Goal: Transaction & Acquisition: Purchase product/service

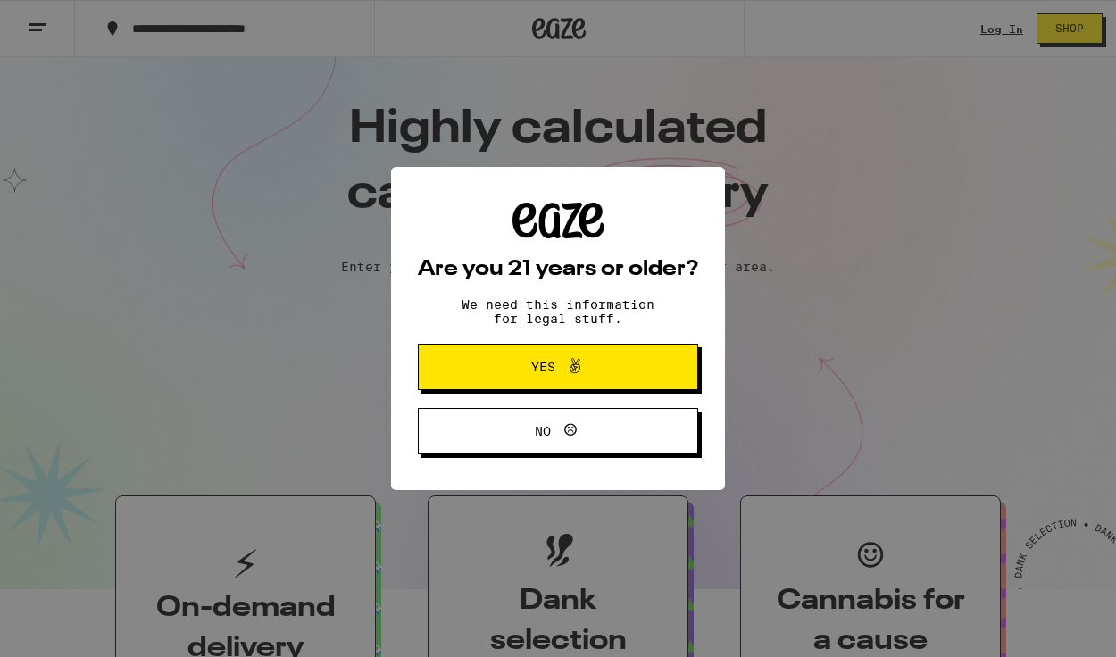
click at [574, 373] on icon at bounding box center [574, 365] width 21 height 21
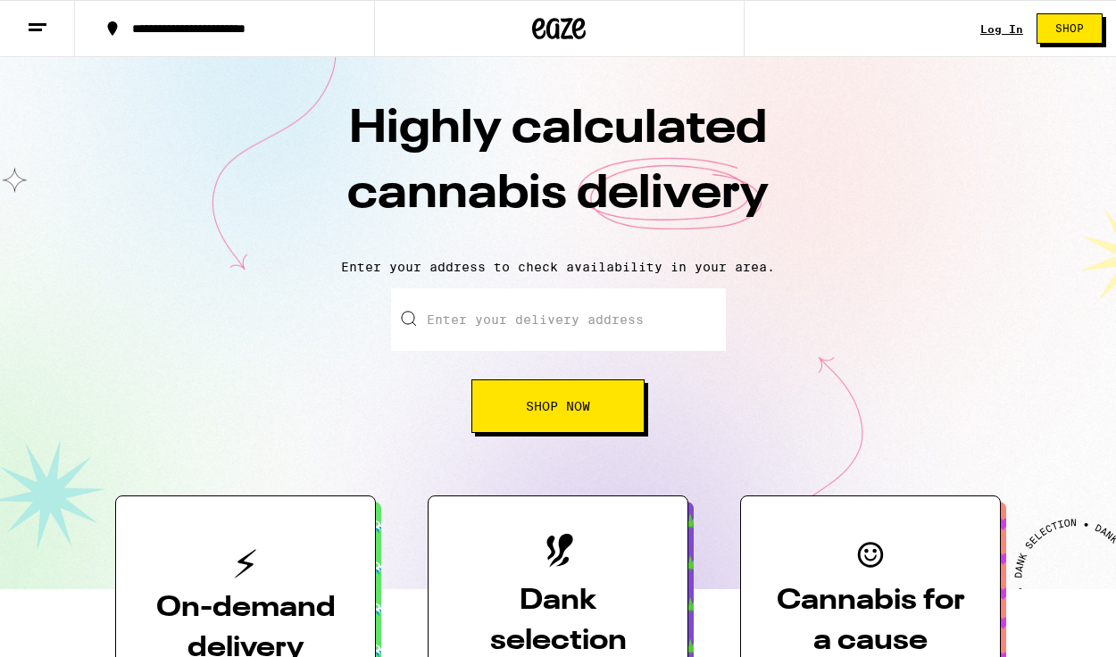
click at [1001, 37] on div "Log In Shop" at bounding box center [1048, 28] width 136 height 57
click at [1001, 32] on link "Log In" at bounding box center [1001, 29] width 43 height 12
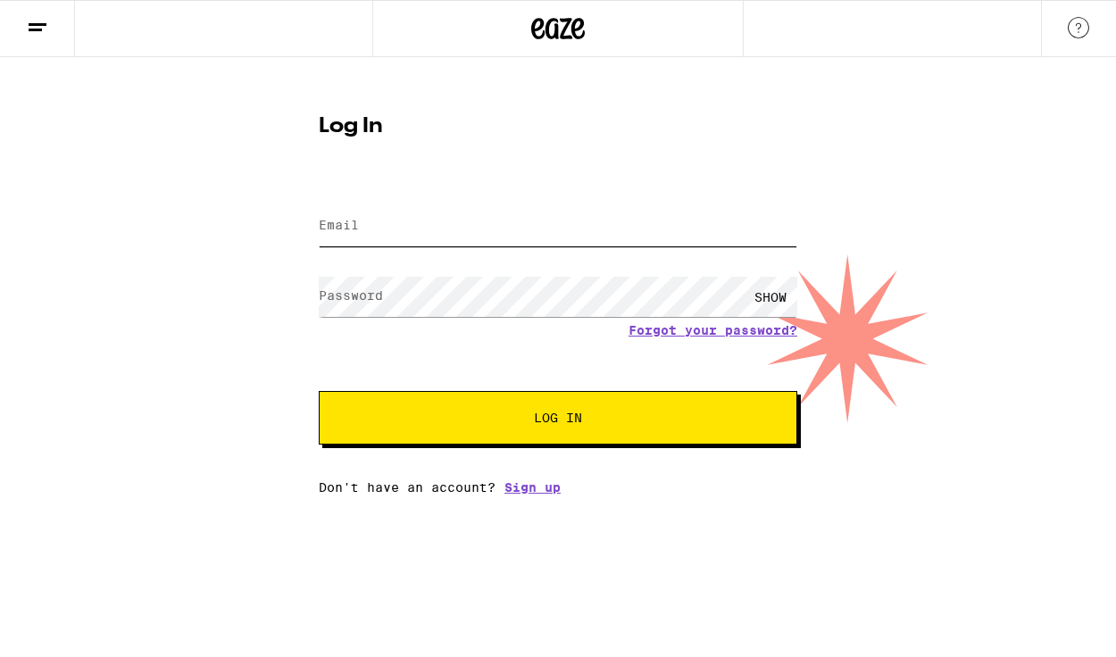
type input "[EMAIL_ADDRESS][DOMAIN_NAME]"
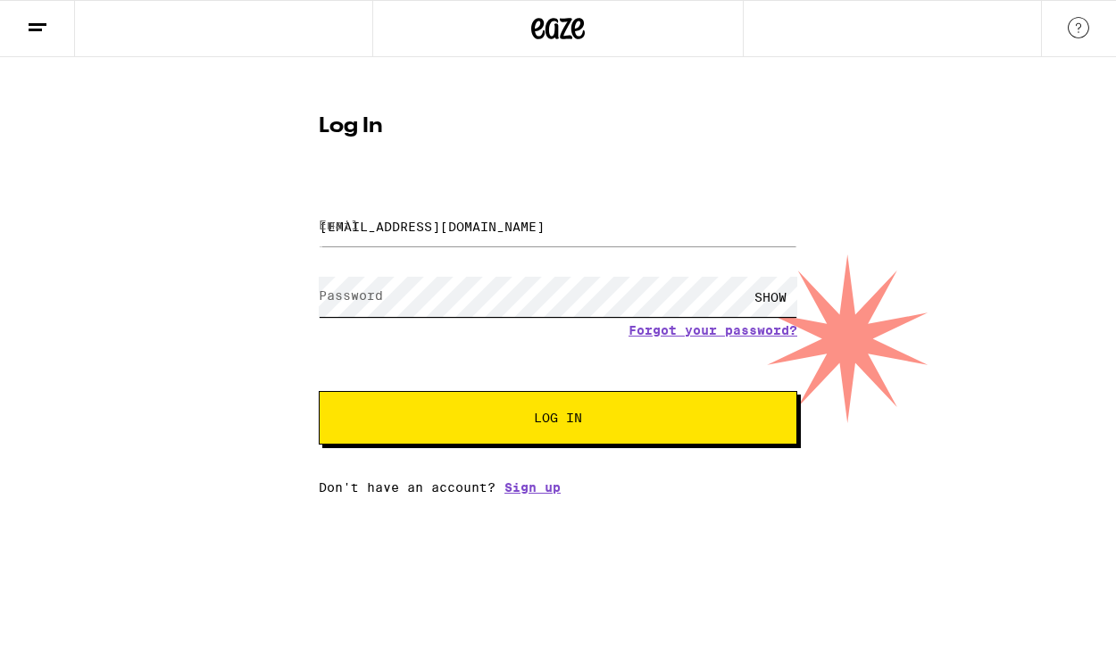
click at [558, 419] on button "Log In" at bounding box center [558, 418] width 478 height 54
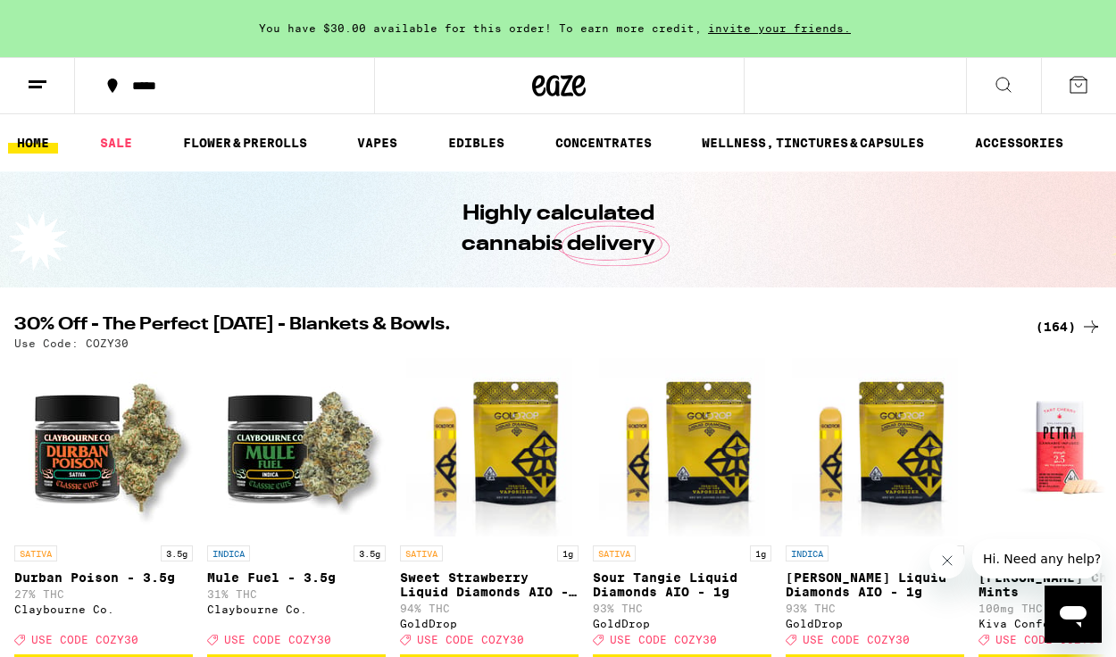
click at [55, 87] on button at bounding box center [37, 86] width 75 height 56
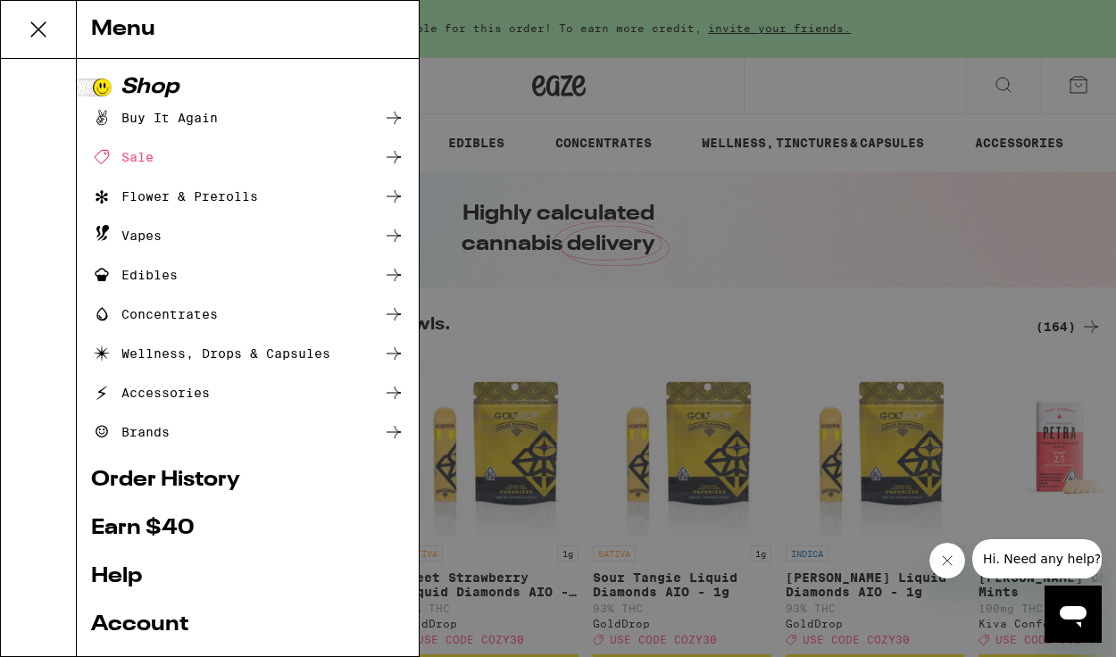
click at [589, 114] on div "Menu Shop Buy It Again Sale Flower & Prerolls Vapes Edibles Concentrates Wellne…" at bounding box center [558, 328] width 1116 height 657
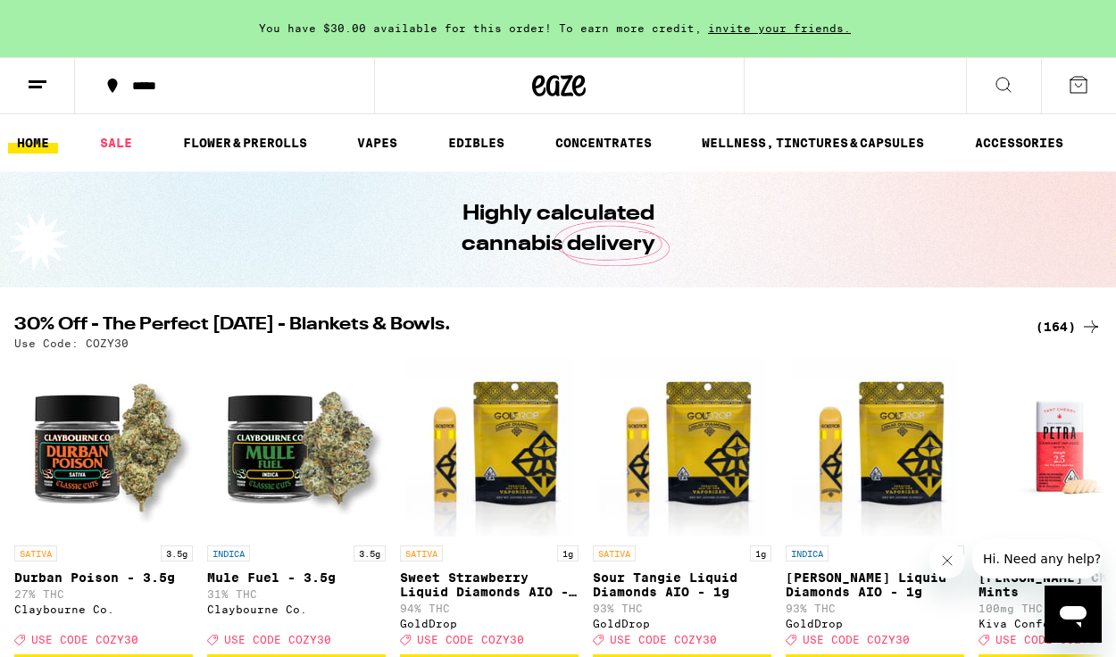
click at [1017, 66] on button at bounding box center [1003, 86] width 75 height 56
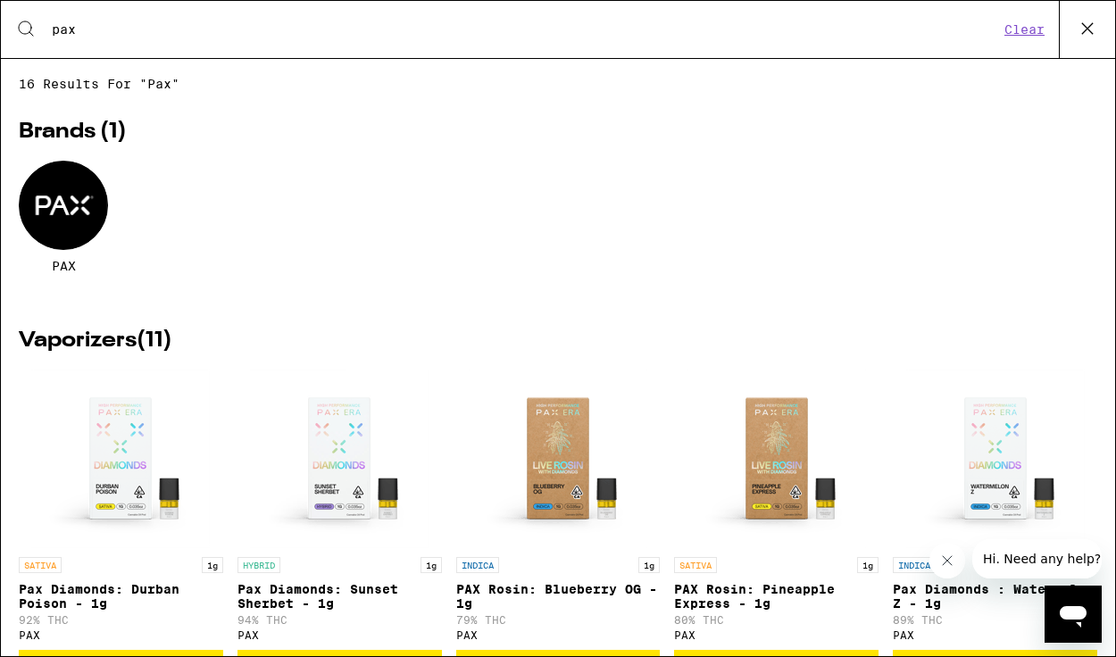
type input "pax"
click at [1078, 38] on icon at bounding box center [1087, 28] width 27 height 27
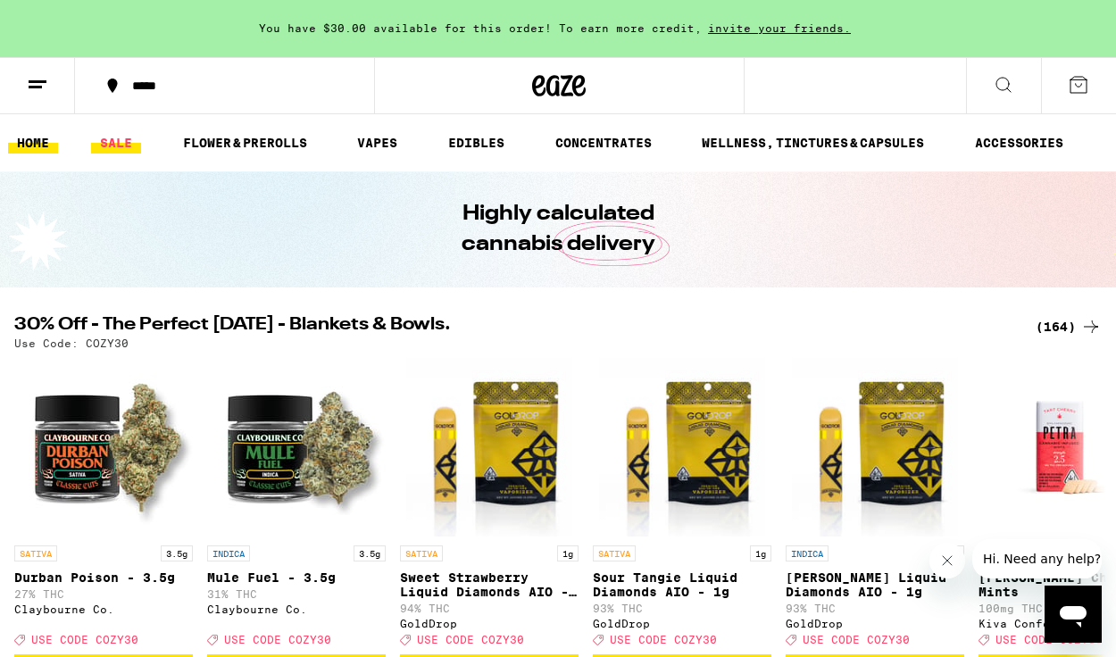
click at [107, 152] on link "SALE" at bounding box center [116, 142] width 50 height 21
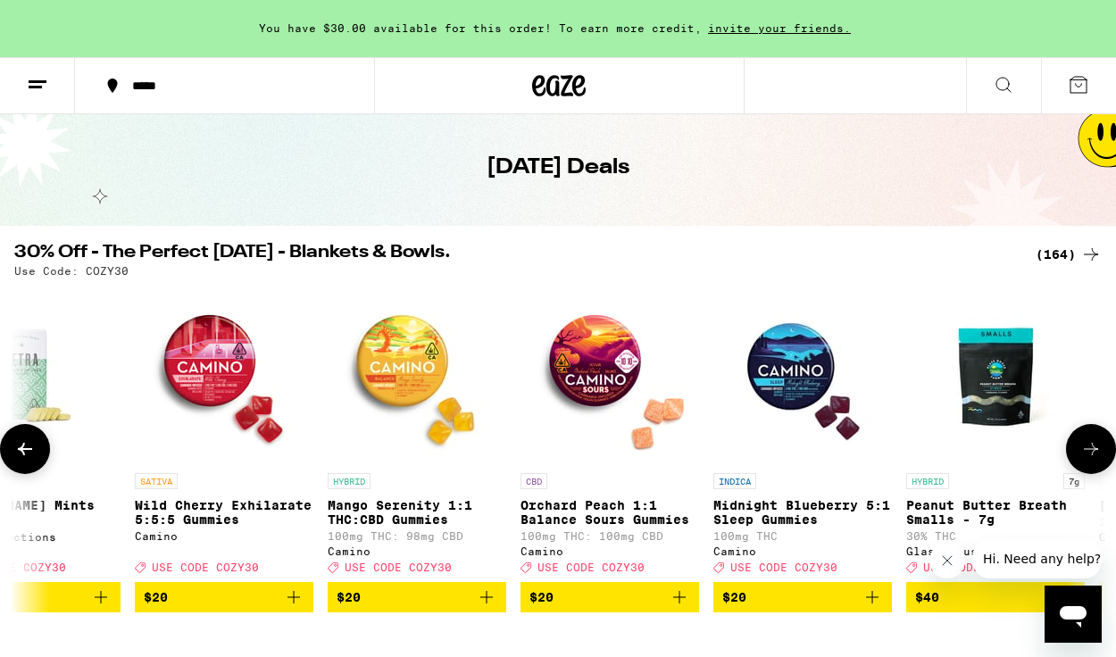
scroll to position [0, 1324]
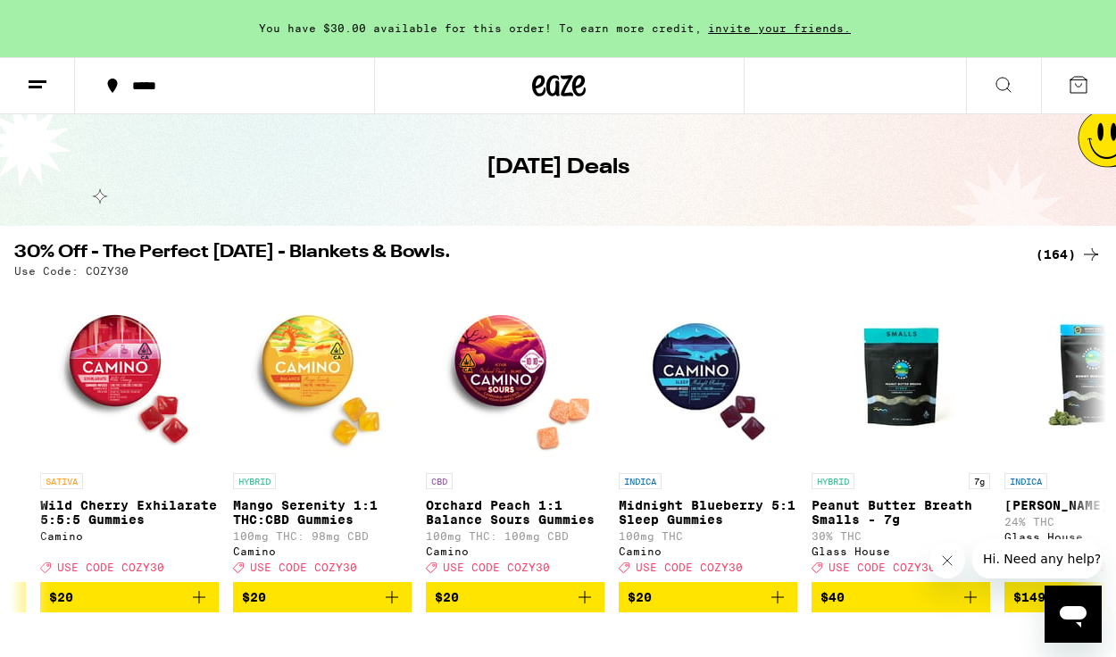
click at [1080, 252] on icon at bounding box center [1090, 254] width 21 height 21
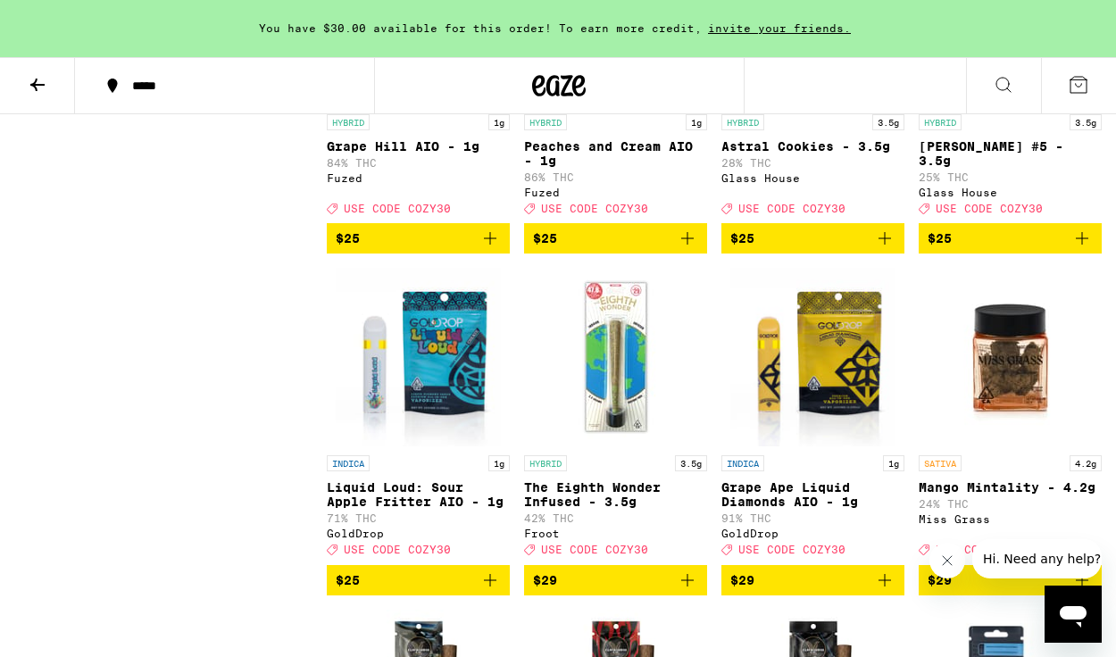
scroll to position [8248, 0]
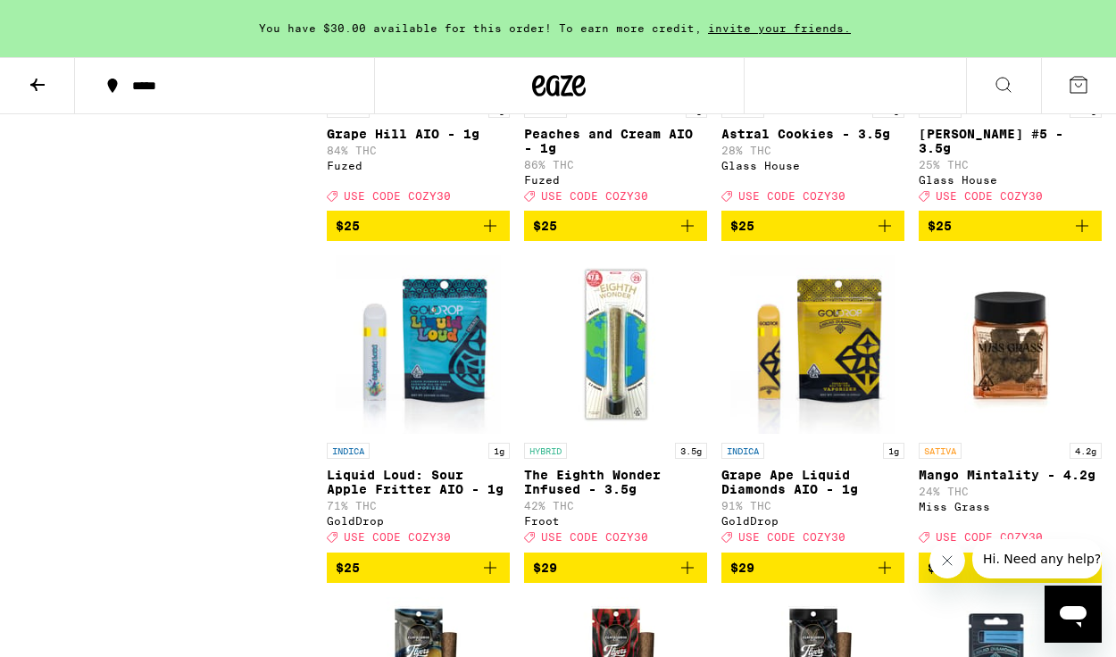
click at [686, 237] on icon "Add to bag" at bounding box center [687, 225] width 21 height 21
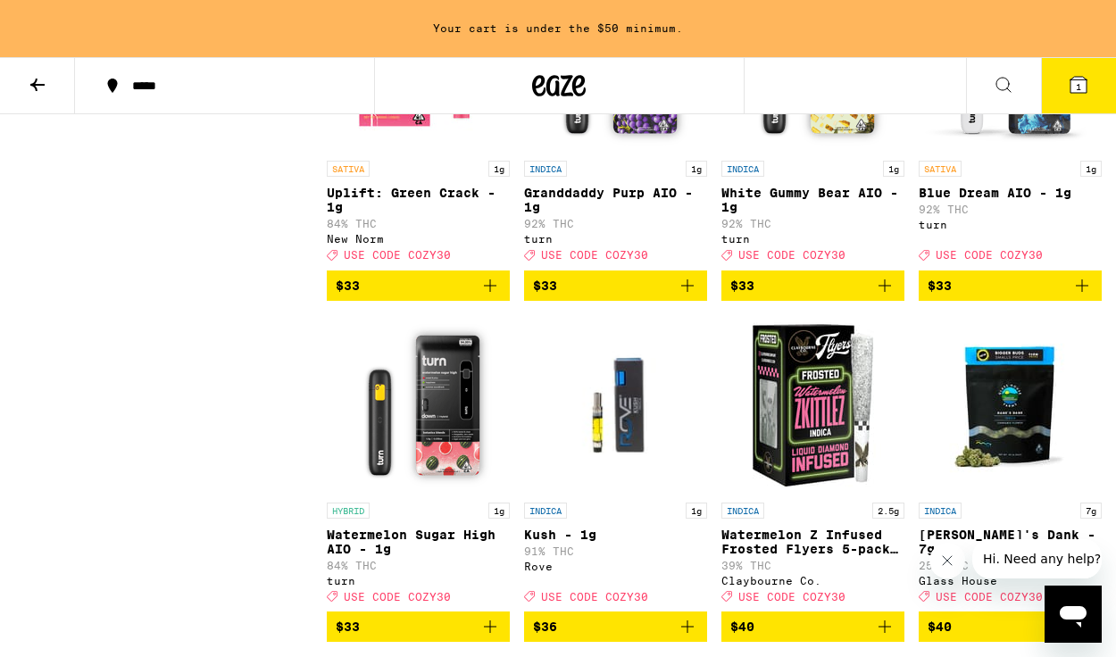
scroll to position [9895, 0]
click at [33, 85] on icon at bounding box center [37, 85] width 14 height 12
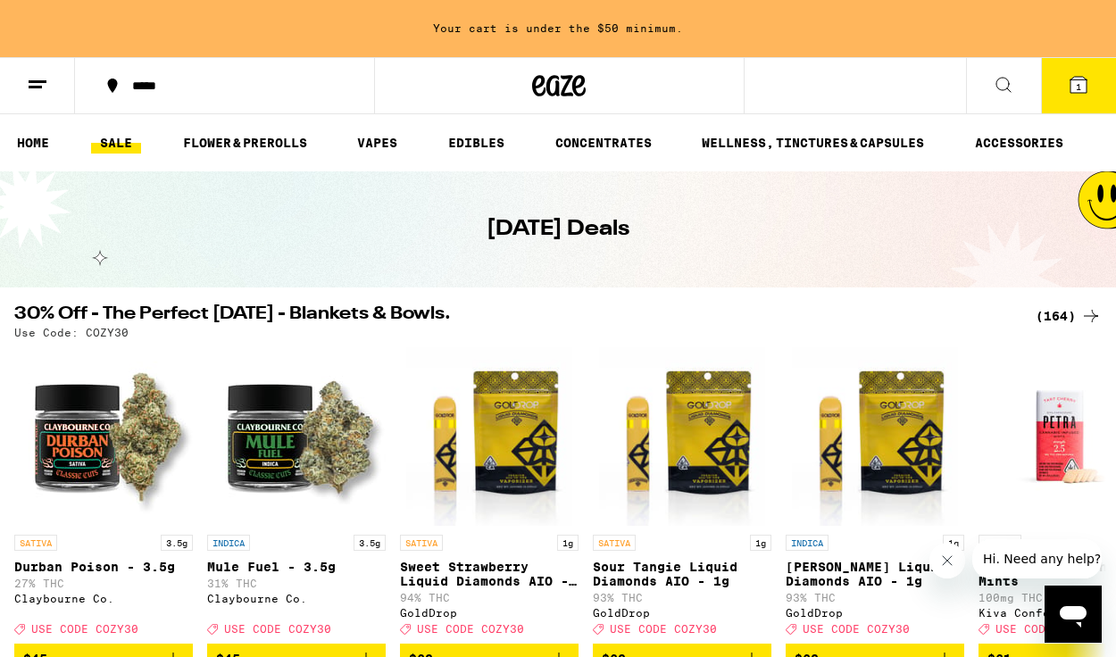
click at [33, 87] on line at bounding box center [35, 87] width 13 height 0
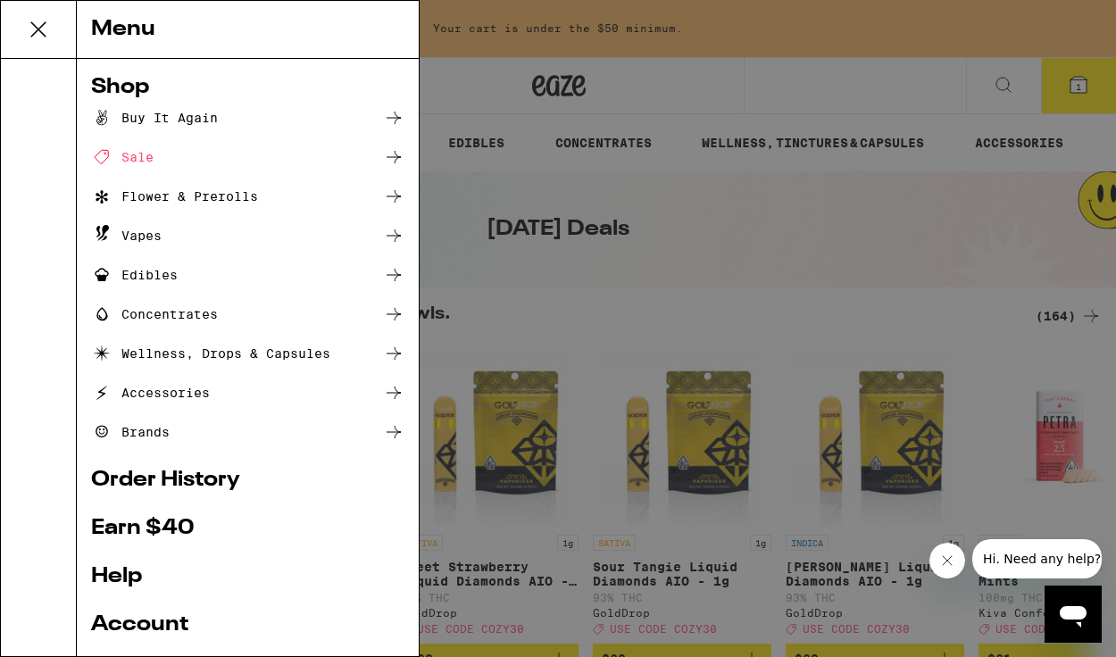
click at [132, 629] on link "Account" at bounding box center [247, 624] width 313 height 21
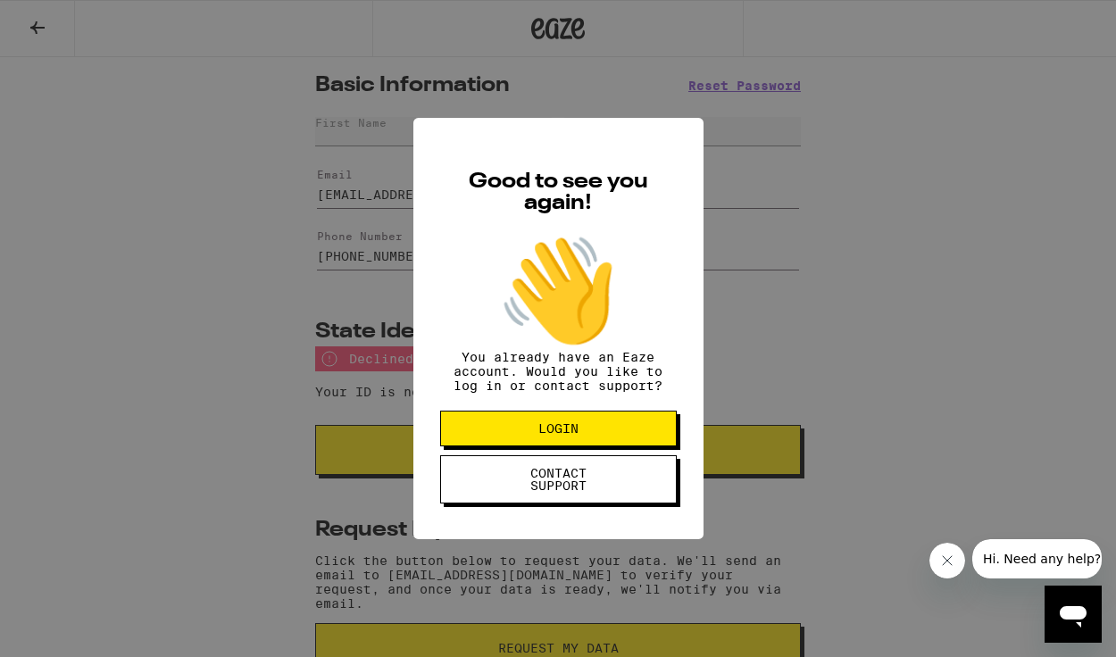
click at [577, 432] on span "LOGIN" at bounding box center [558, 428] width 40 height 12
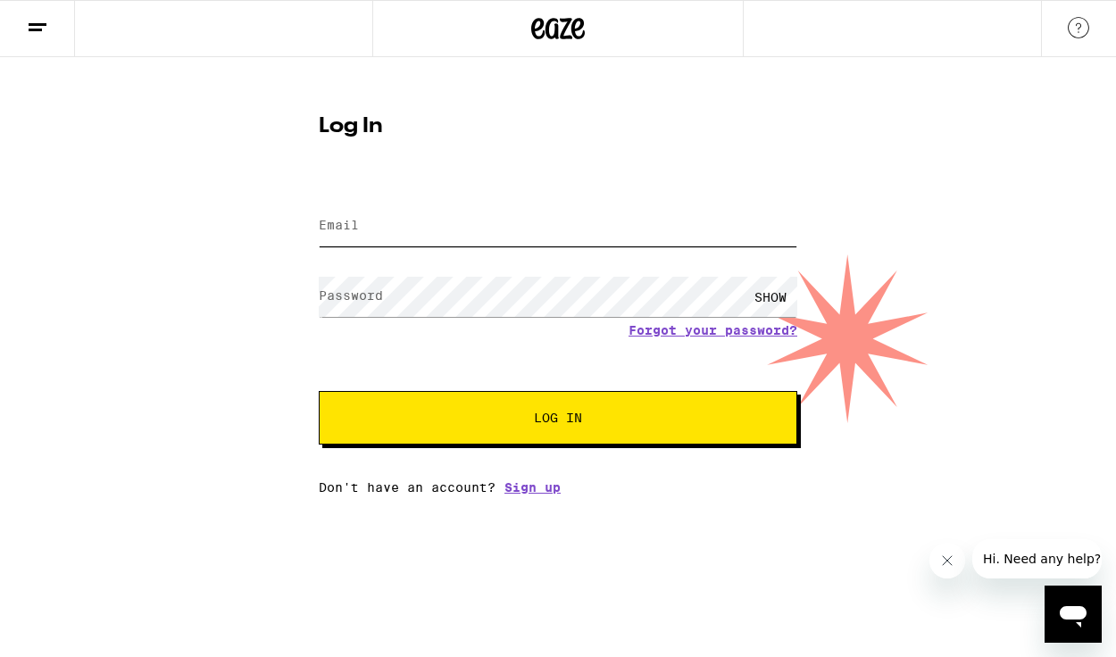
type input "[EMAIL_ADDRESS][DOMAIN_NAME]"
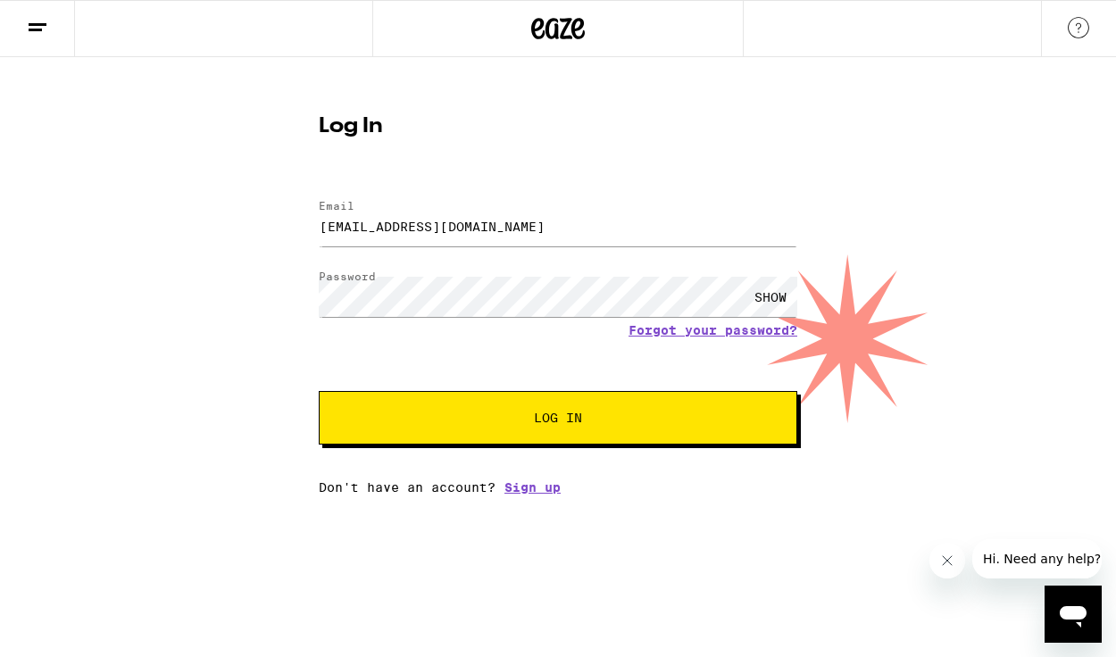
click at [565, 402] on button "Log In" at bounding box center [558, 418] width 478 height 54
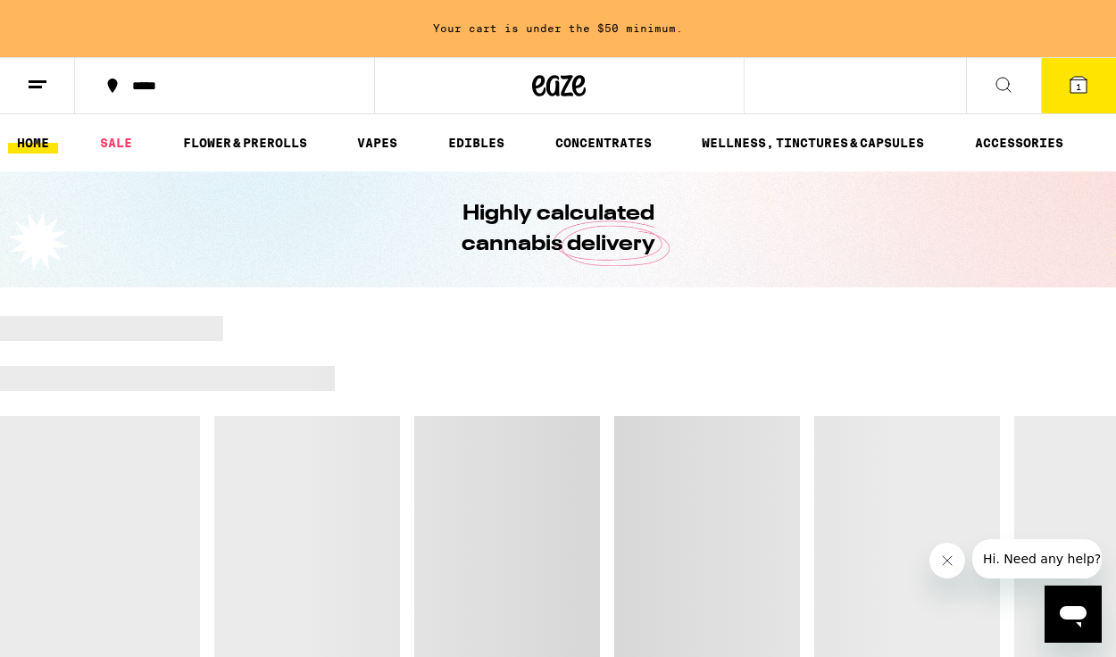
click at [56, 90] on button at bounding box center [37, 86] width 75 height 56
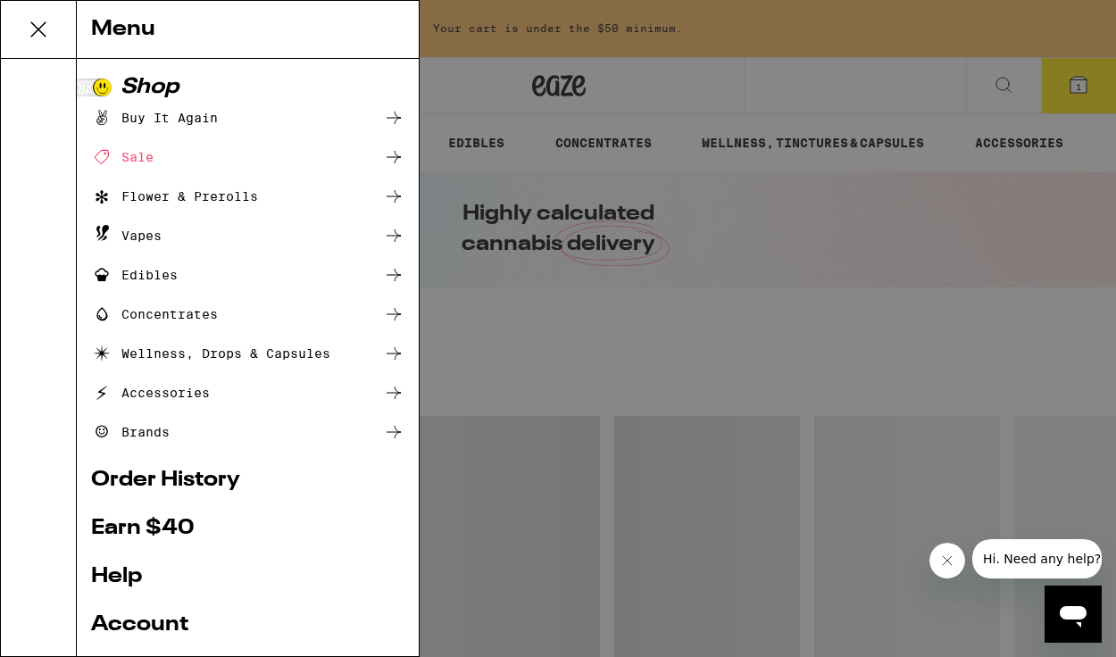
click at [144, 630] on link "Account" at bounding box center [247, 624] width 313 height 21
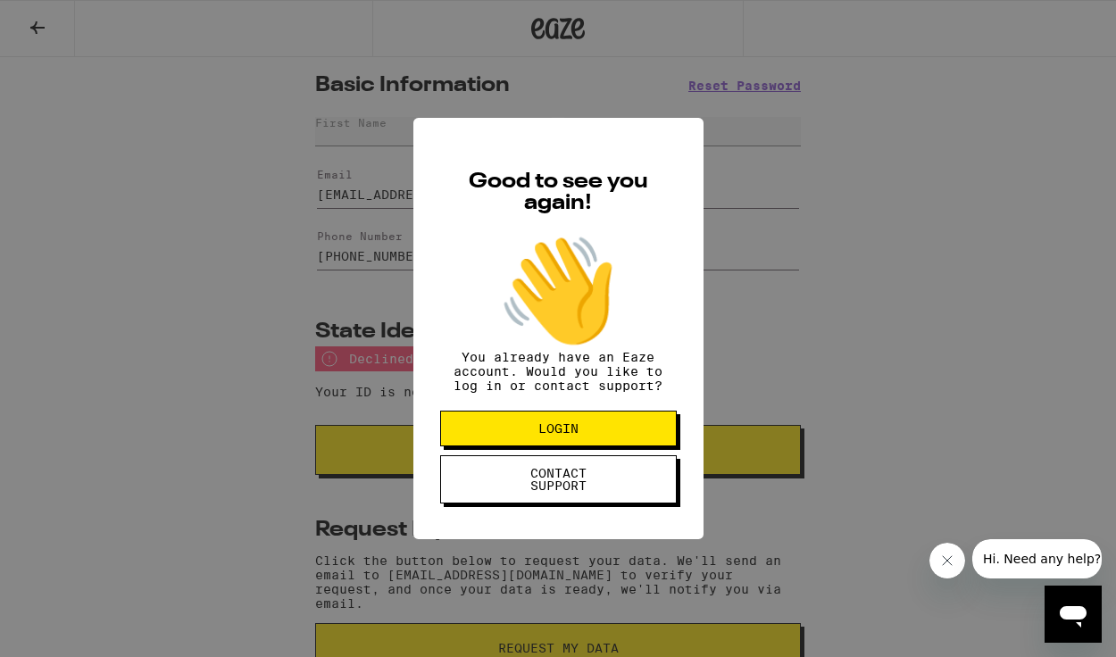
click at [797, 367] on div "Good to see you again! 👋 You already have an Eaze account. Would you like to lo…" at bounding box center [558, 328] width 1116 height 657
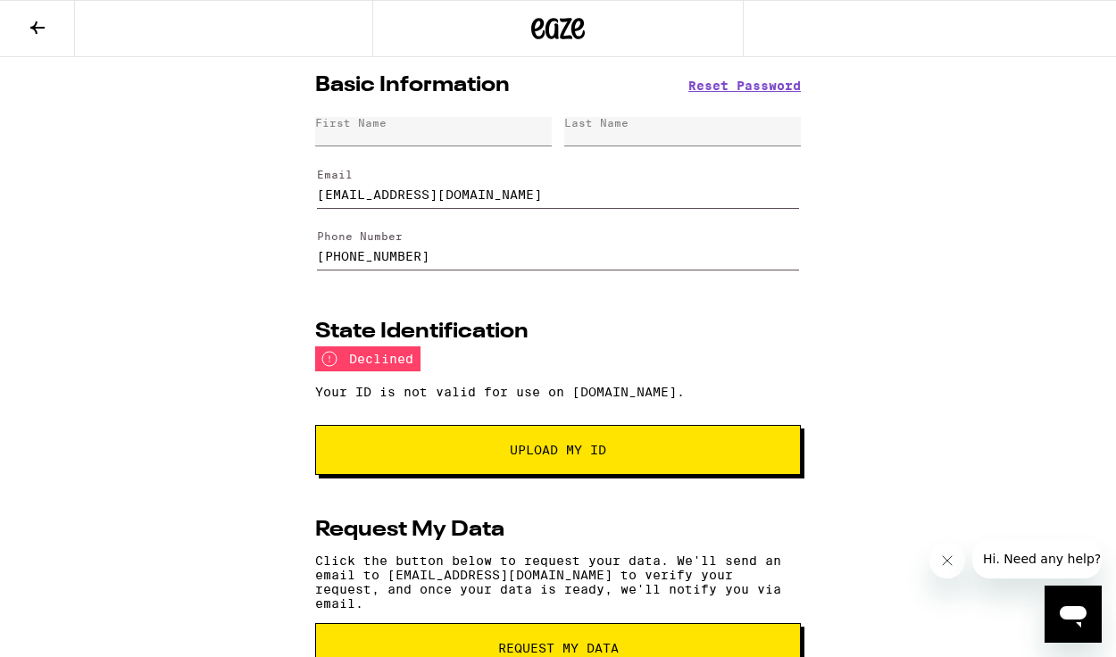
click at [37, 27] on icon at bounding box center [37, 27] width 14 height 12
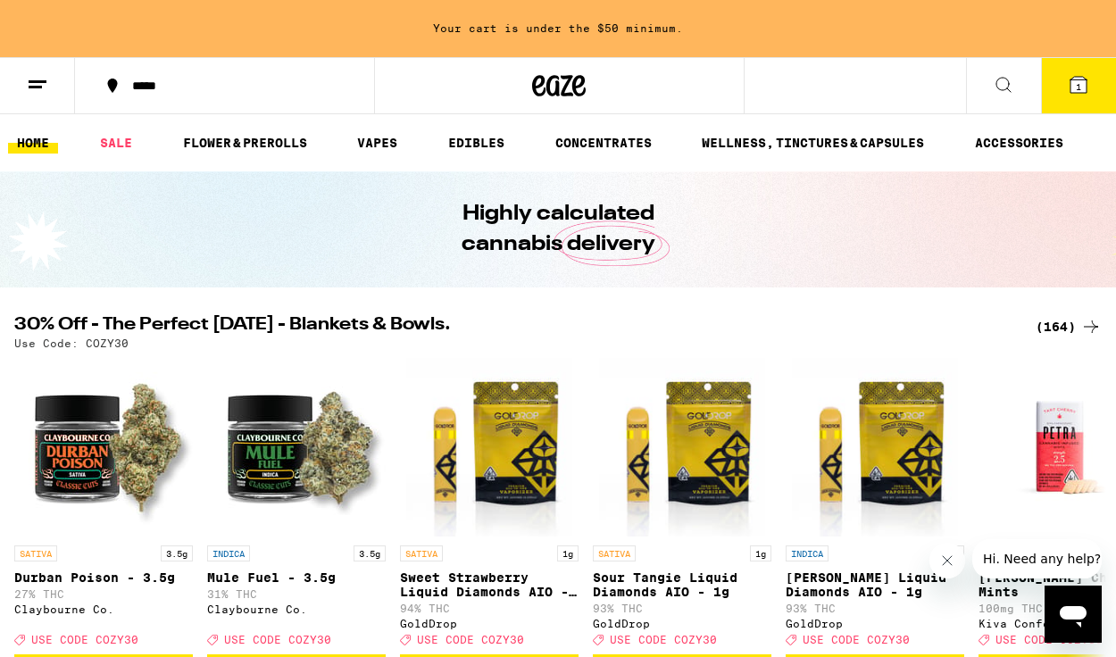
click at [26, 87] on button at bounding box center [37, 86] width 75 height 56
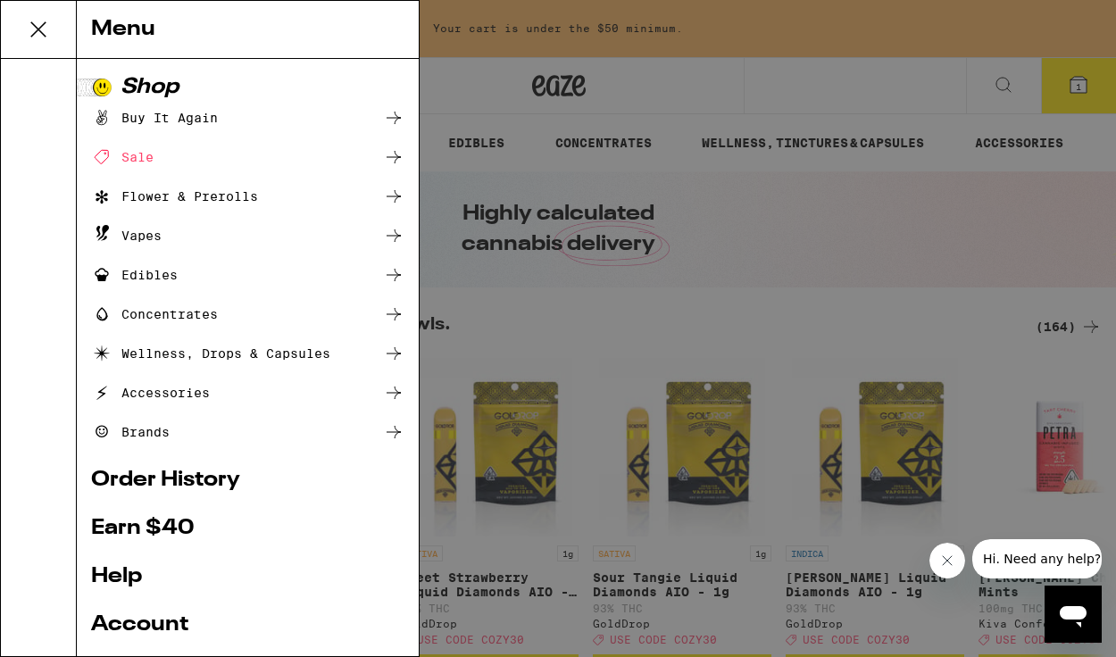
click at [39, 84] on div "Menu Shop Buy It Again Sale Flower & Prerolls Vapes Edibles Concentrates Wellne…" at bounding box center [558, 328] width 1116 height 657
click at [47, 91] on div at bounding box center [39, 357] width 76 height 597
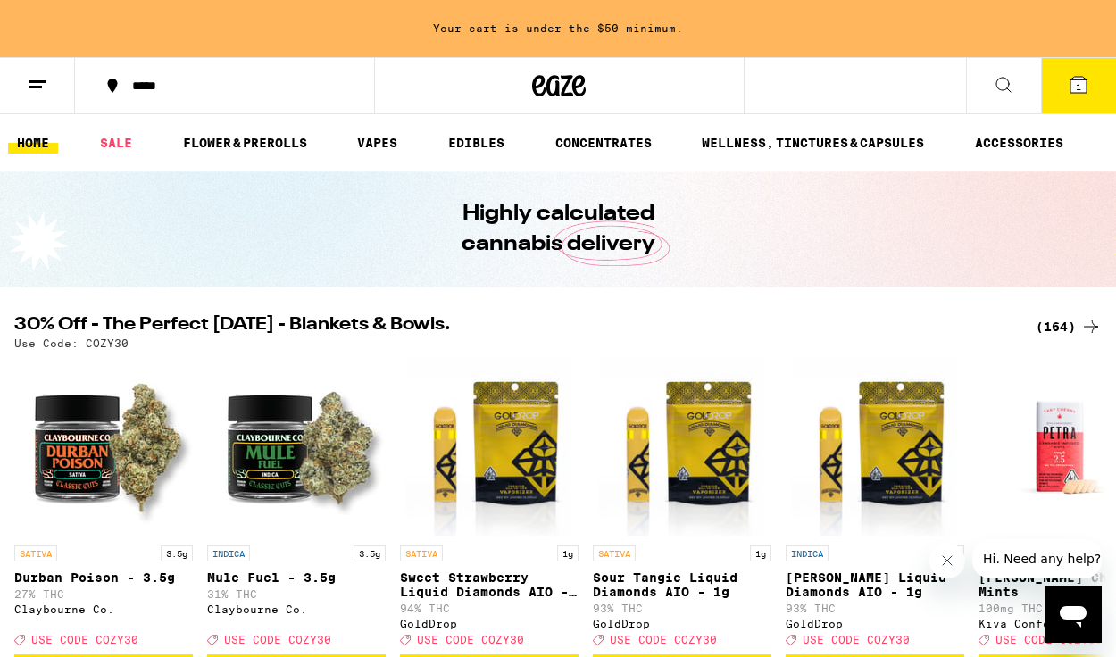
click at [47, 91] on icon at bounding box center [37, 84] width 21 height 21
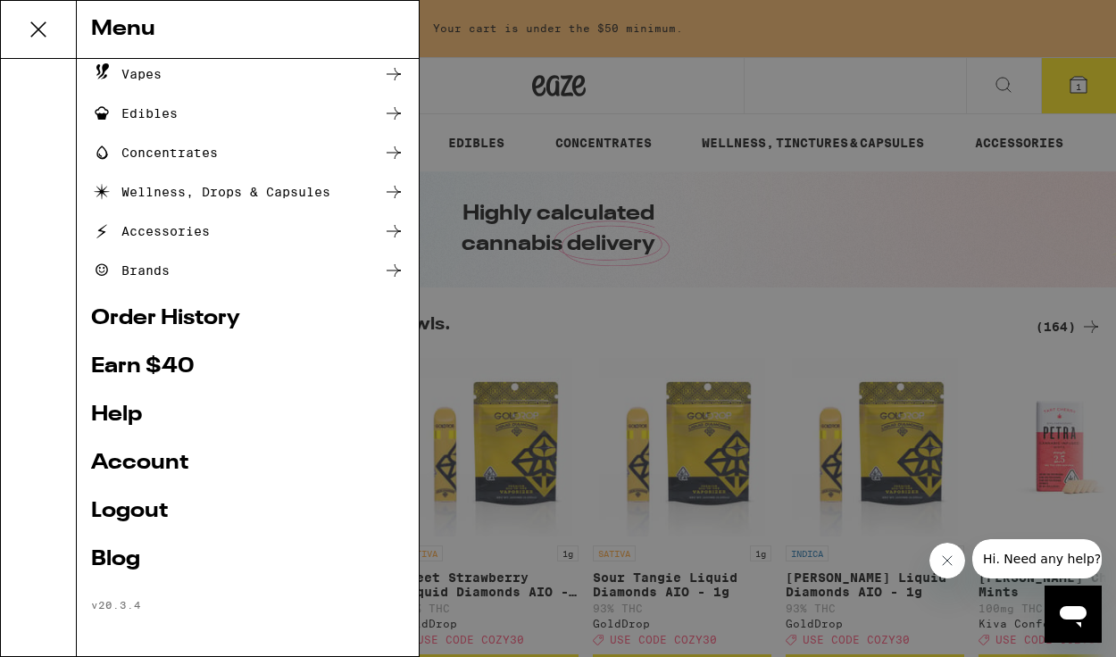
scroll to position [163, 0]
click at [140, 507] on link "Logout" at bounding box center [247, 511] width 313 height 21
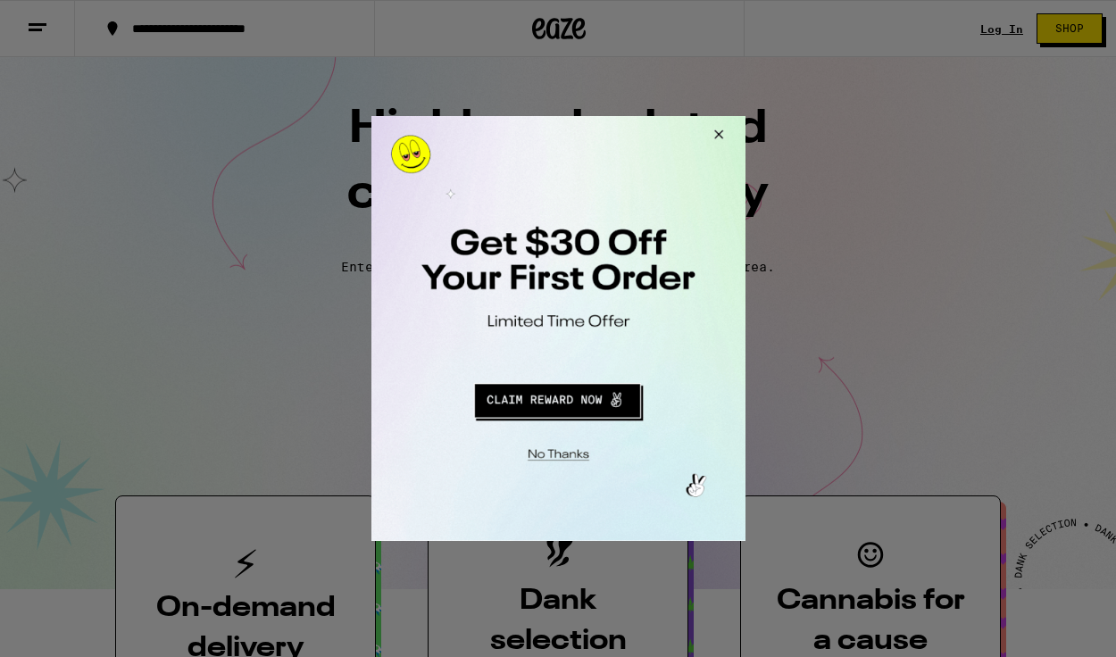
click at [594, 404] on button "Redirect to URL" at bounding box center [556, 398] width 311 height 43
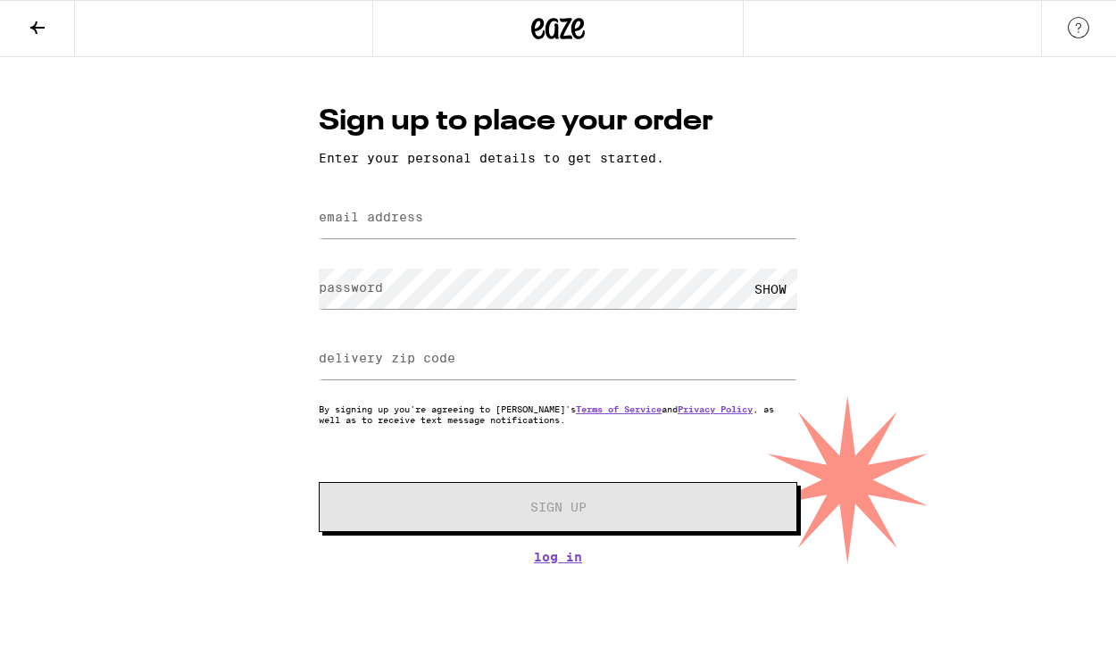
click at [29, 21] on icon at bounding box center [37, 27] width 21 height 21
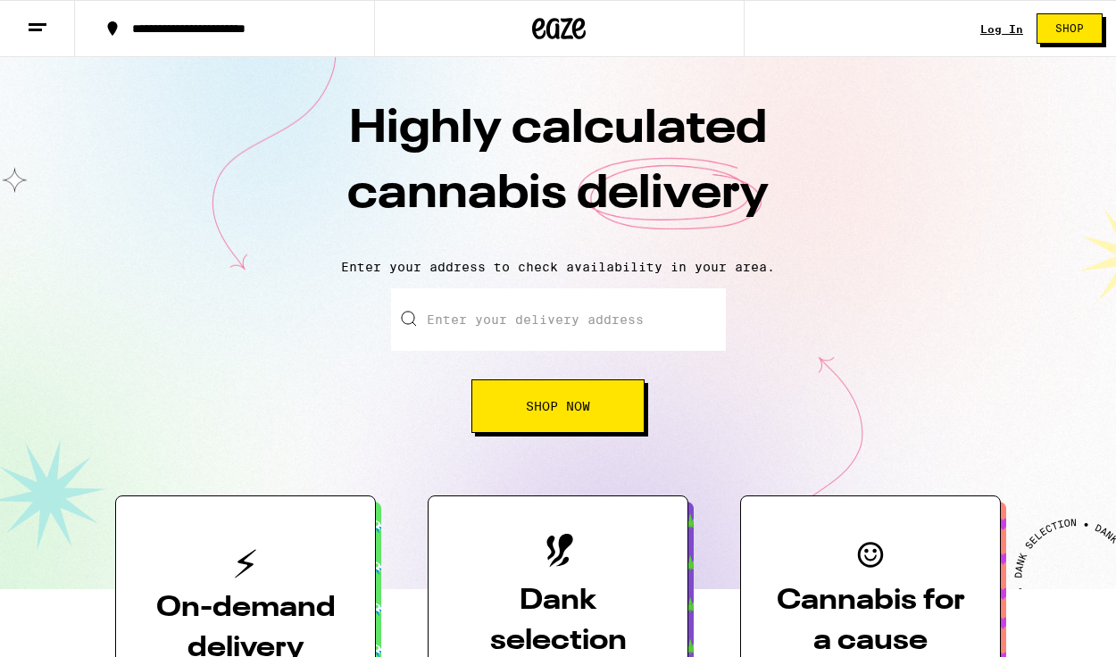
click at [1004, 26] on link "Log In" at bounding box center [1001, 29] width 43 height 12
